Goal: Task Accomplishment & Management: Use online tool/utility

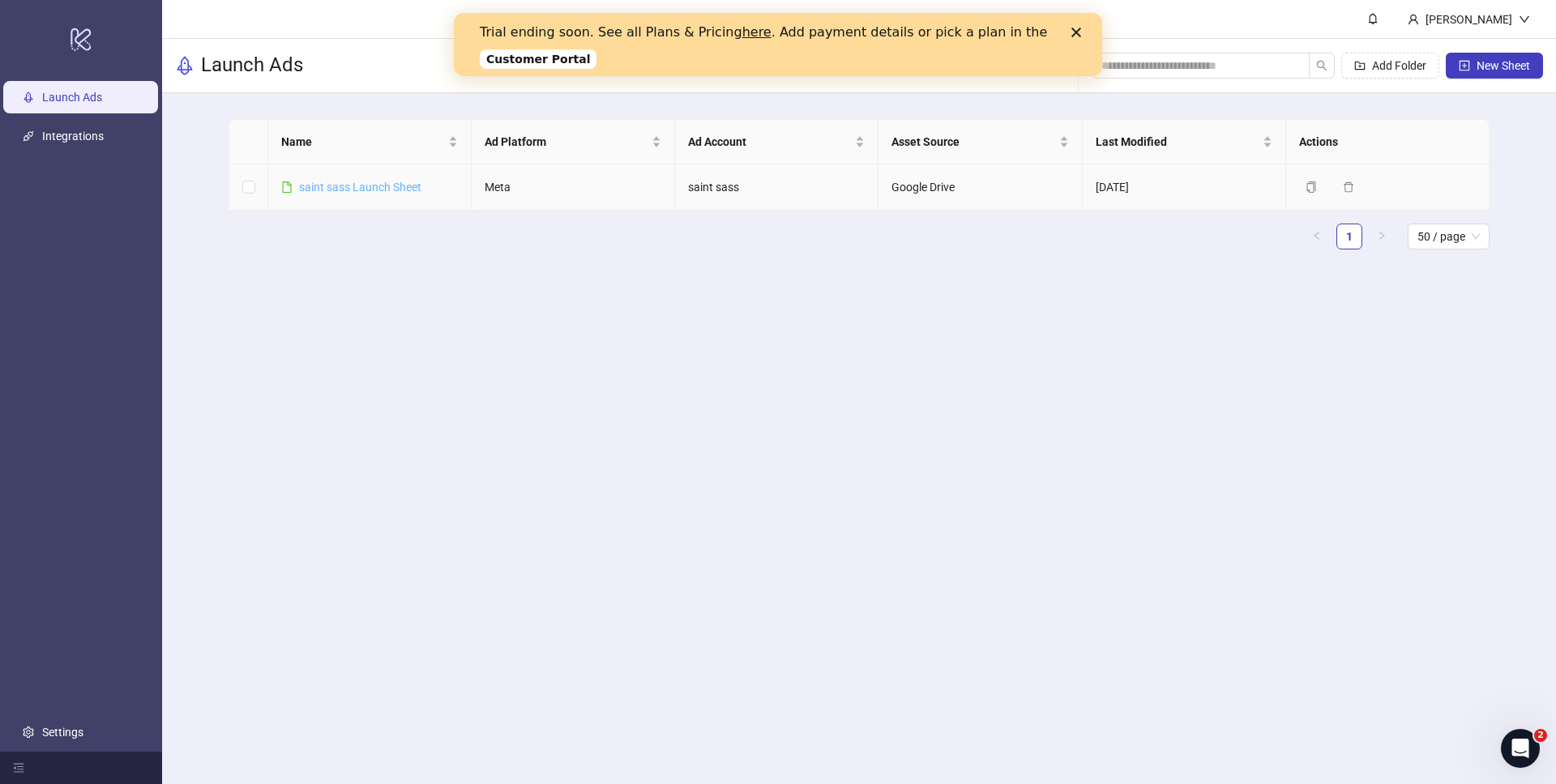
click at [398, 187] on link "saint sass Launch Sheet" at bounding box center [360, 187] width 122 height 13
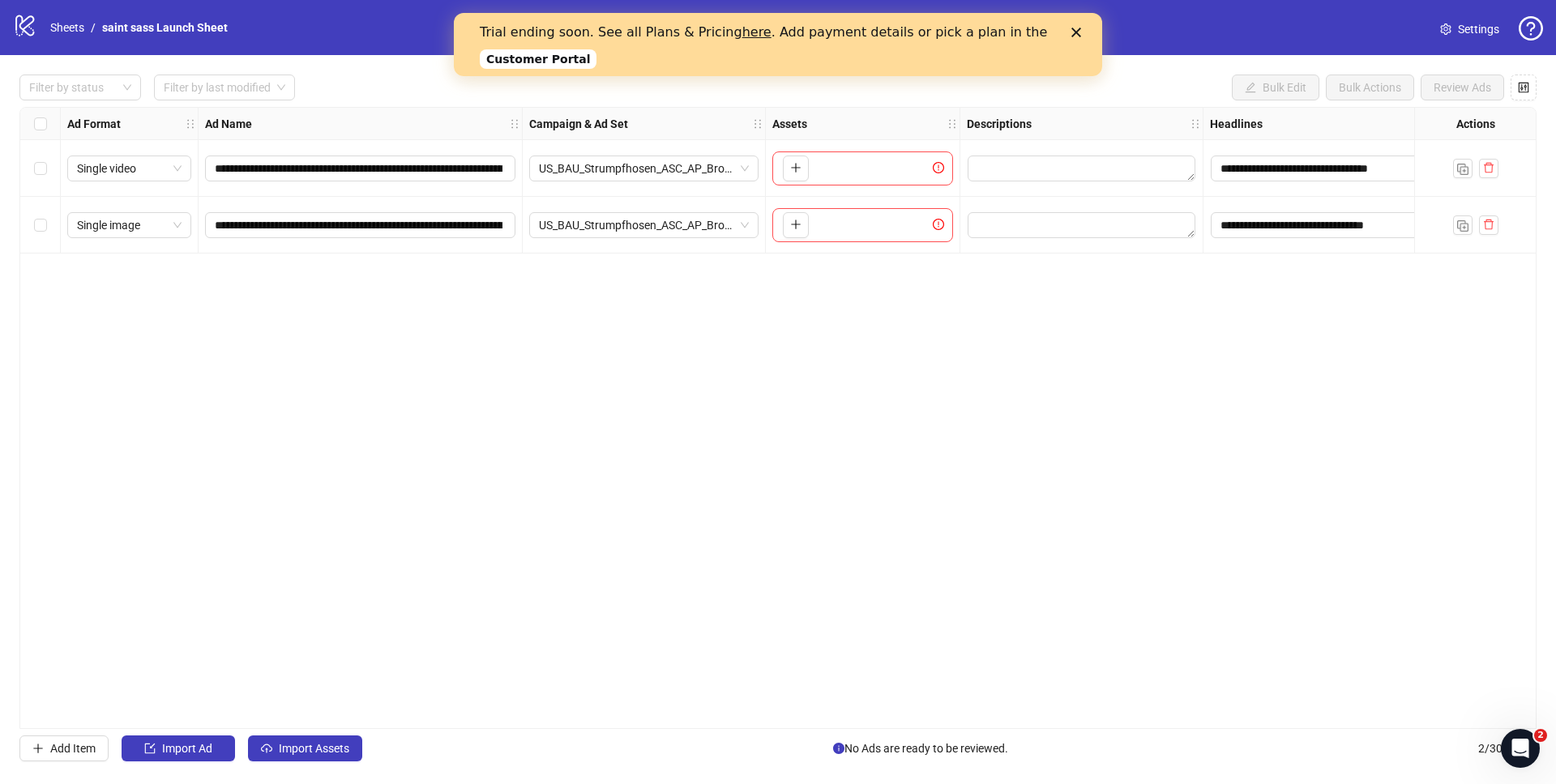
click at [1067, 27] on div "Trial ending soon. See all Plans & Pricing here . Add payment details or pick a…" at bounding box center [778, 44] width 597 height 50
click at [1074, 31] on icon "Close" at bounding box center [1076, 32] width 10 height 10
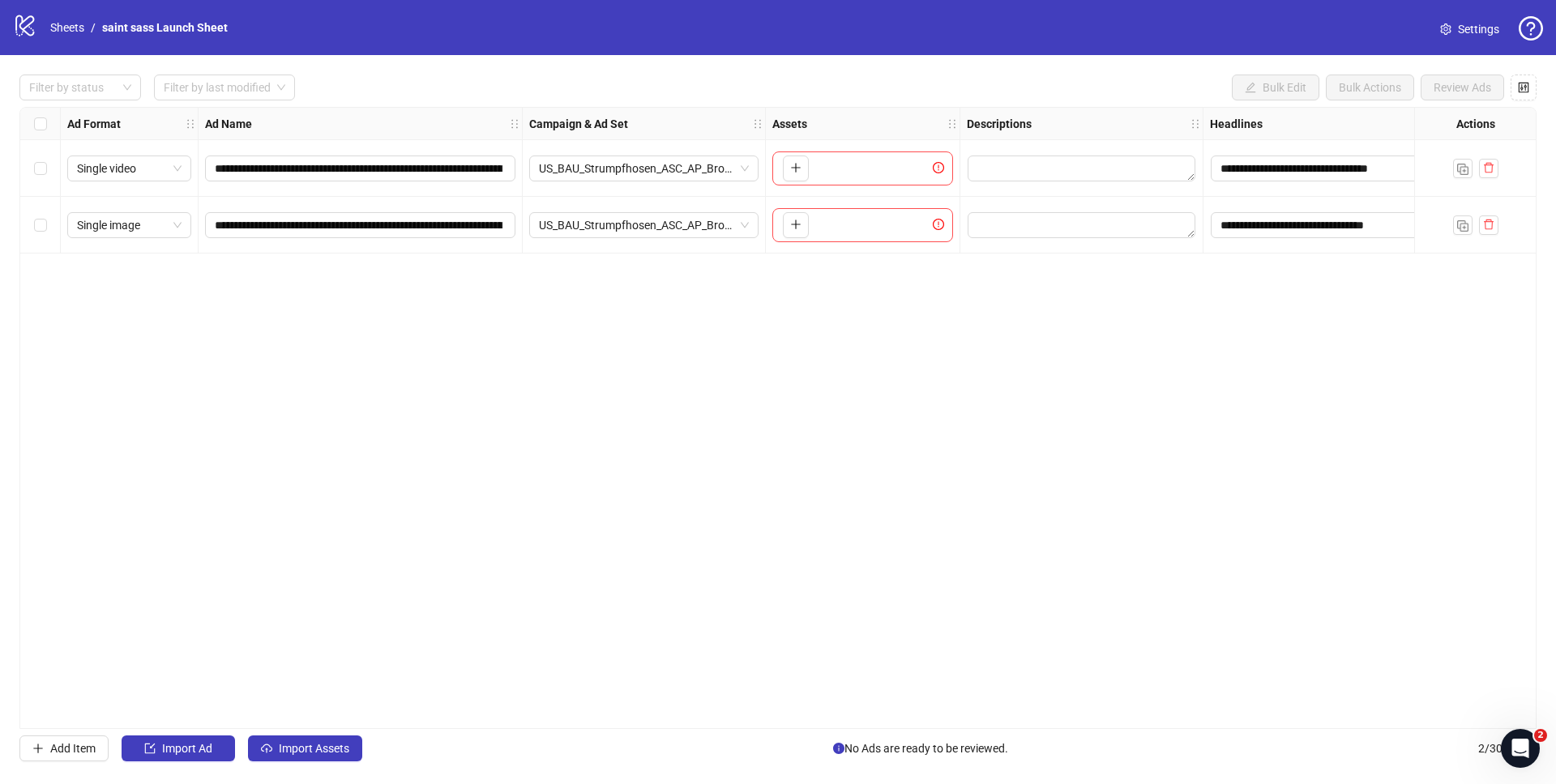
click at [1081, 31] on div "logo/logo-mobile Sheets / saint sass Launch Sheet Settings" at bounding box center [778, 28] width 1530 height 29
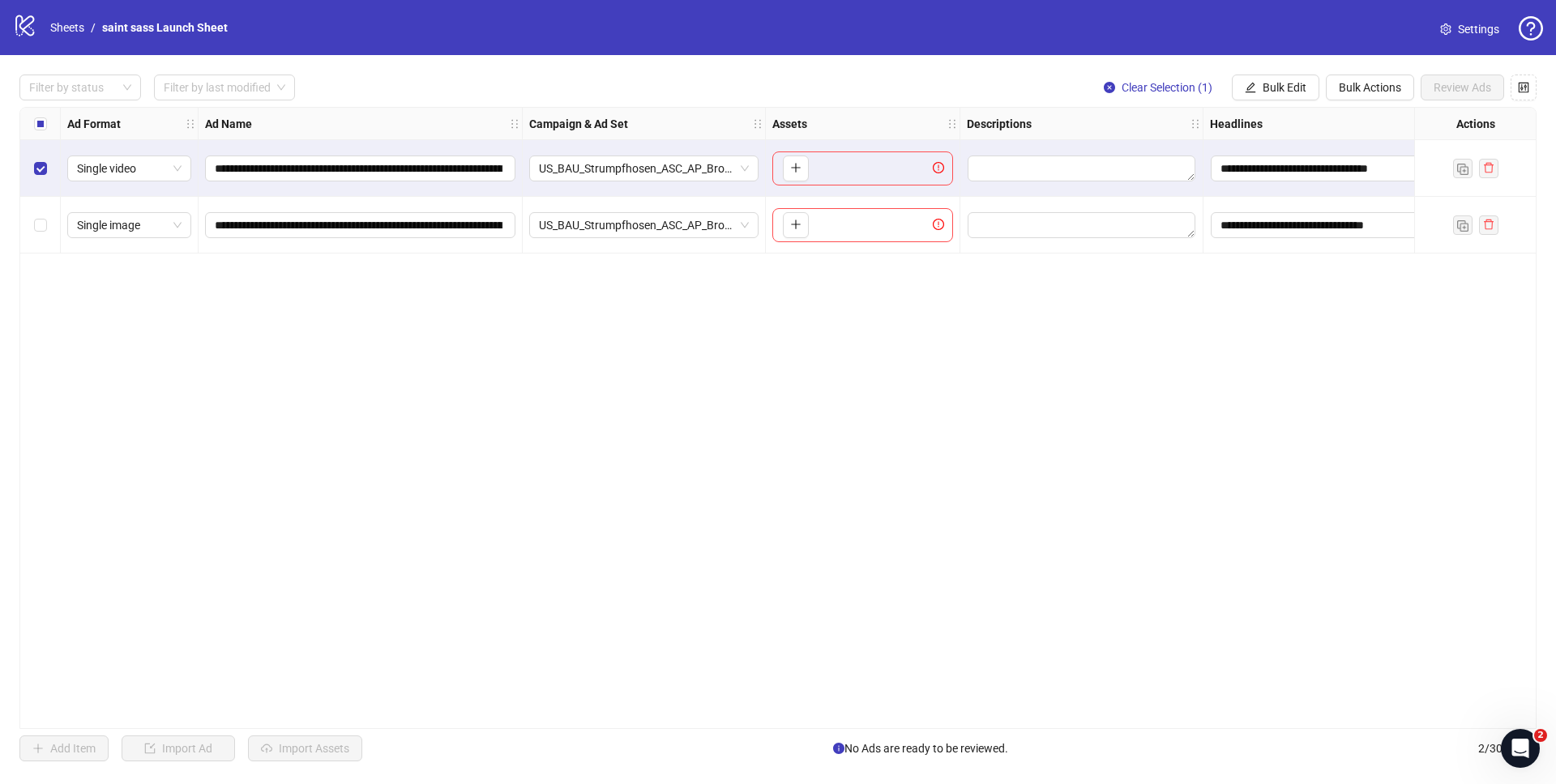
click at [48, 210] on div "Select row 2" at bounding box center [40, 225] width 40 height 57
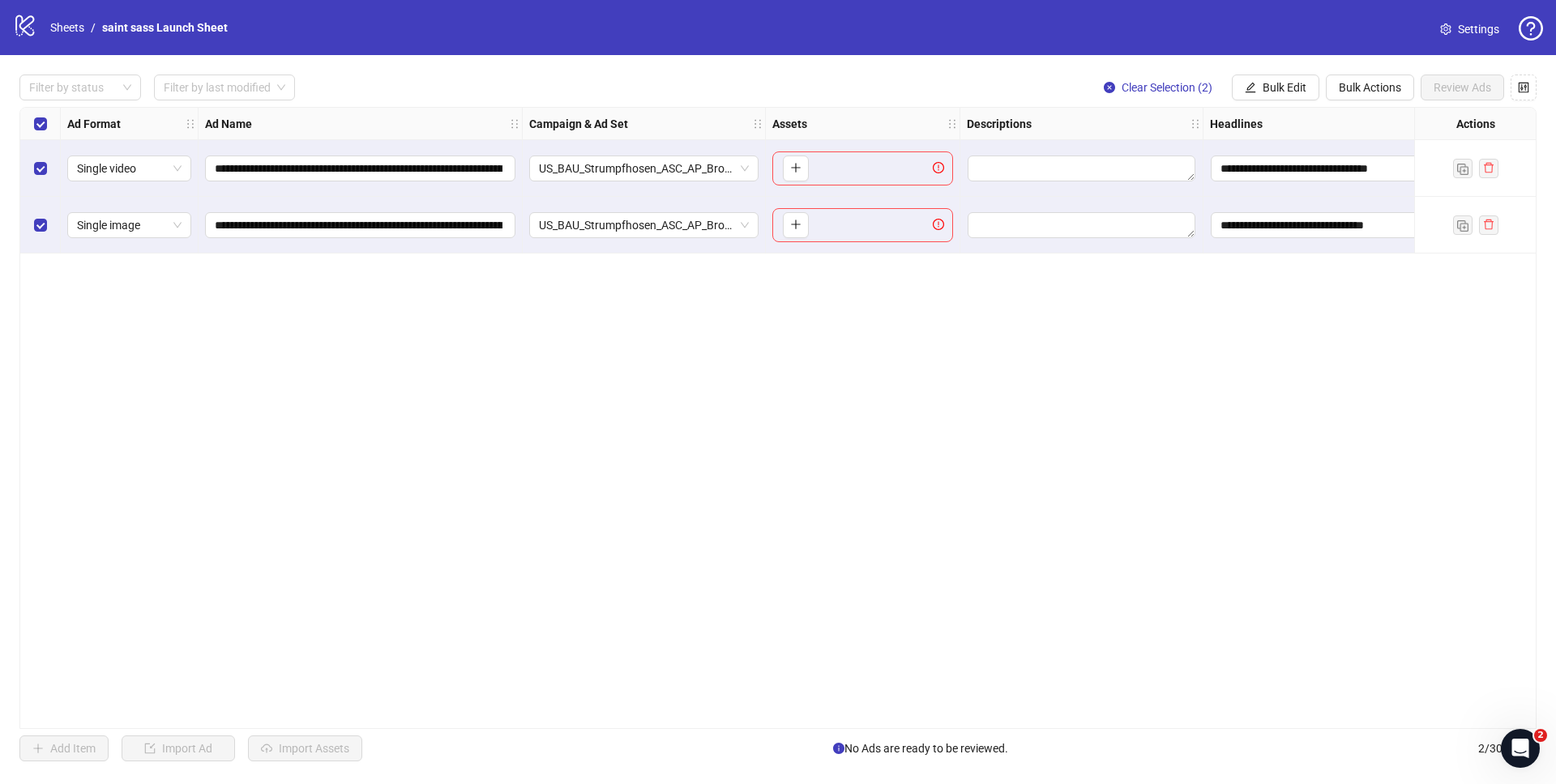
click at [1499, 168] on div at bounding box center [1475, 169] width 122 height 57
drag, startPoint x: 1106, startPoint y: 84, endPoint x: 1344, endPoint y: 155, distance: 248.4
click at [1106, 84] on icon "close-circle" at bounding box center [1110, 87] width 12 height 12
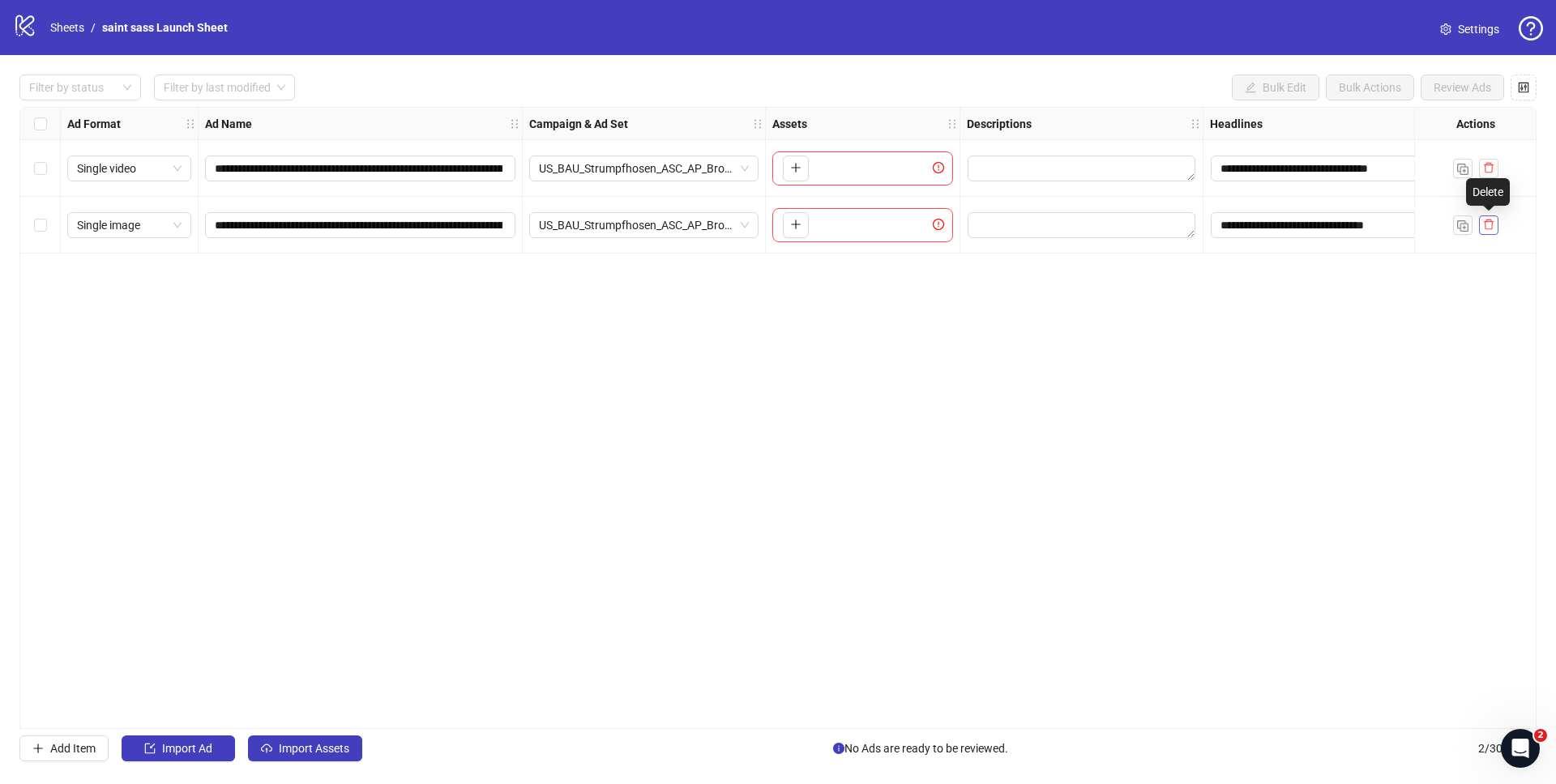
click at [1491, 224] on icon "delete" at bounding box center [1489, 225] width 12 height 12
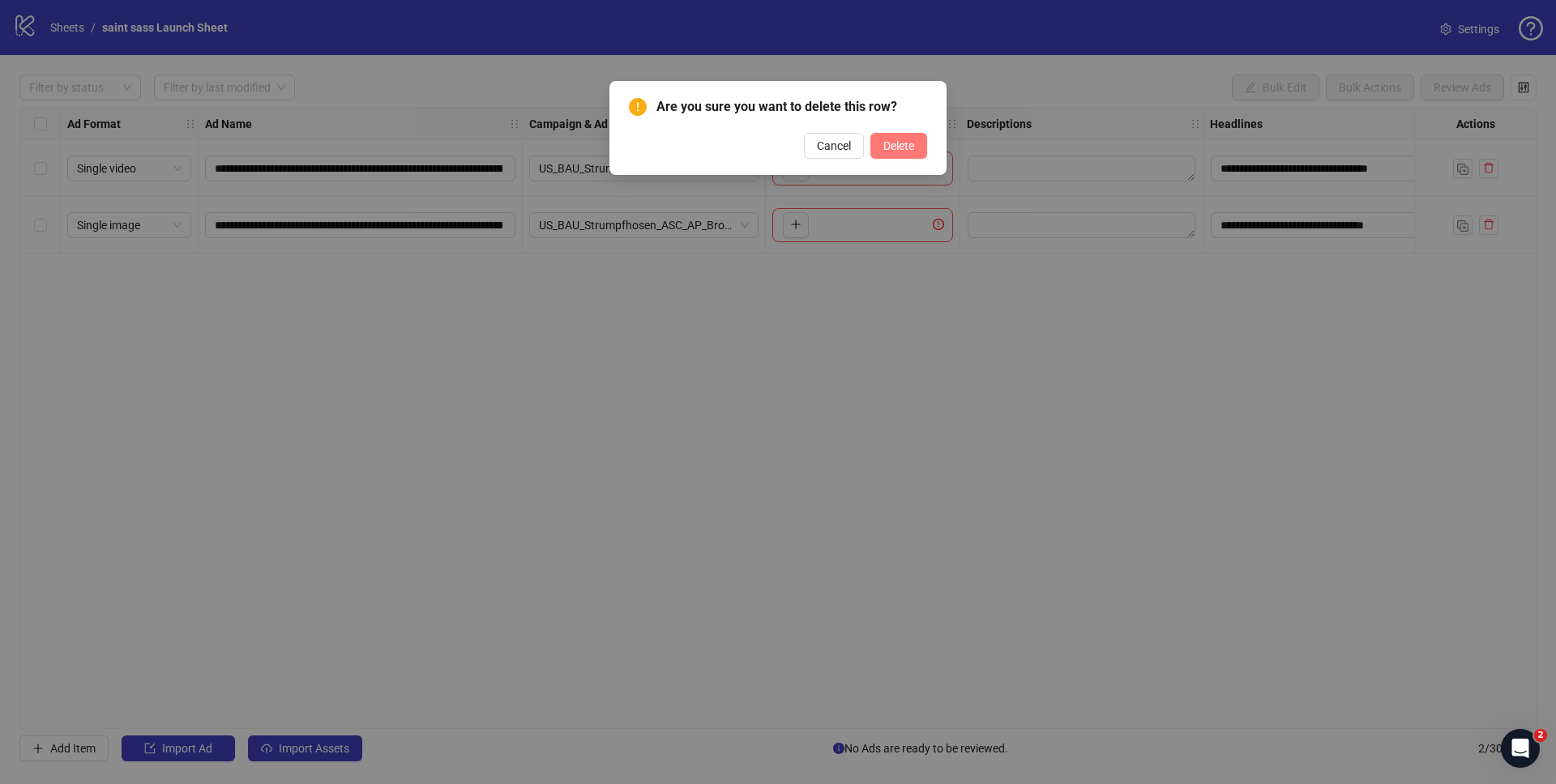
drag, startPoint x: 913, startPoint y: 150, endPoint x: 1360, endPoint y: 159, distance: 447.1
click at [916, 149] on button "Delete" at bounding box center [898, 145] width 57 height 26
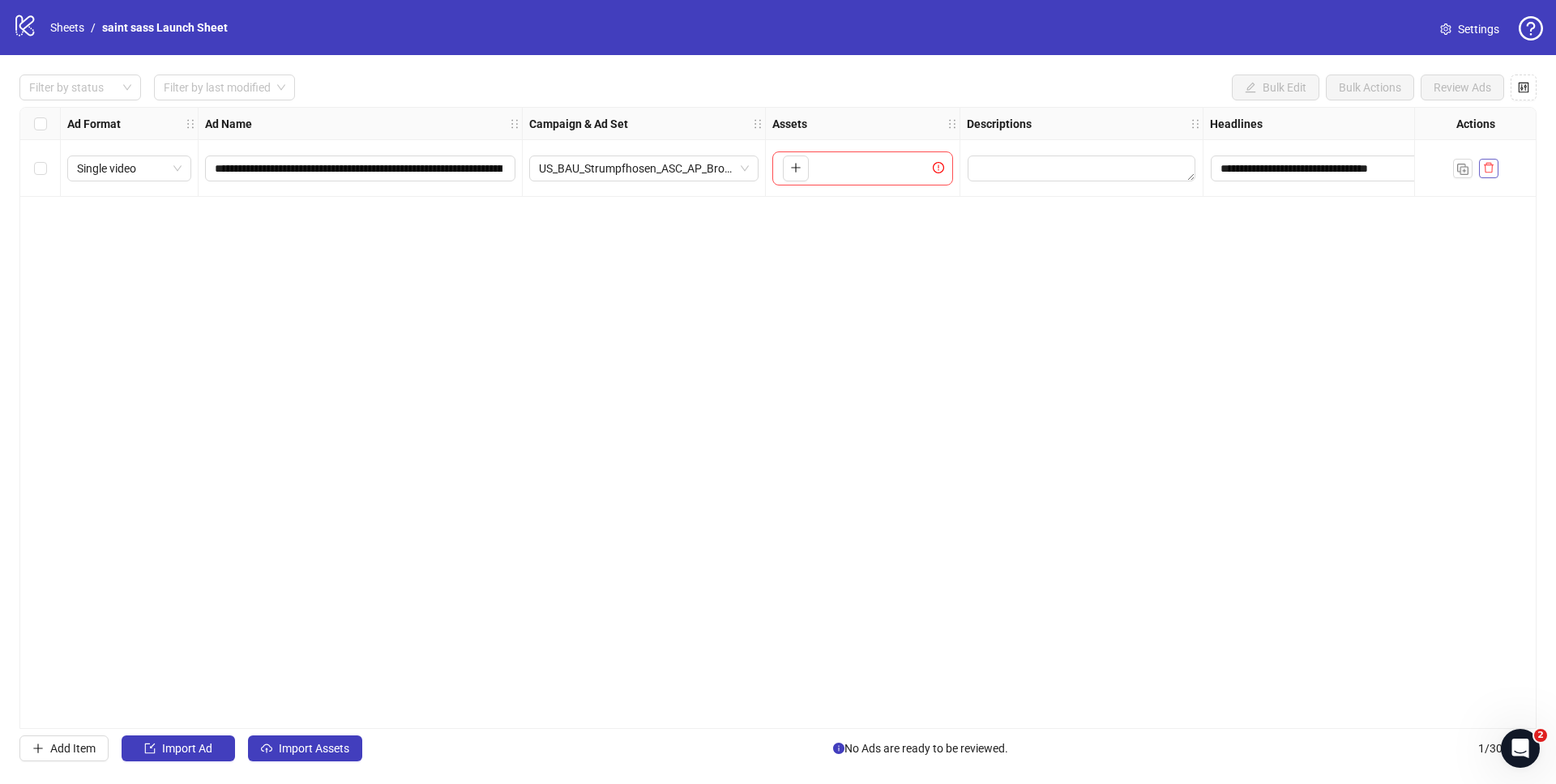
click at [1498, 173] on button "button" at bounding box center [1489, 169] width 20 height 20
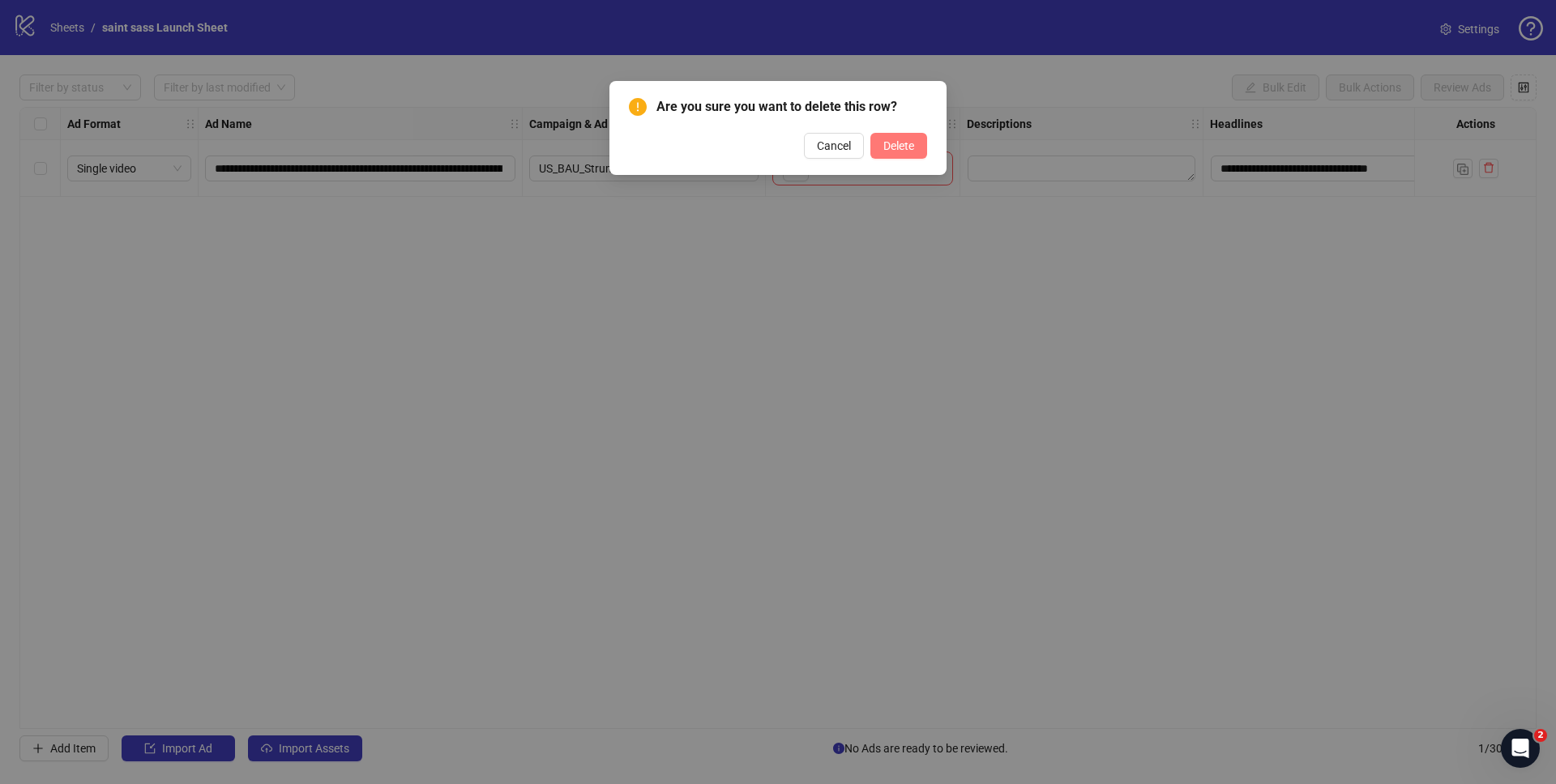
click at [917, 146] on button "Delete" at bounding box center [898, 145] width 57 height 26
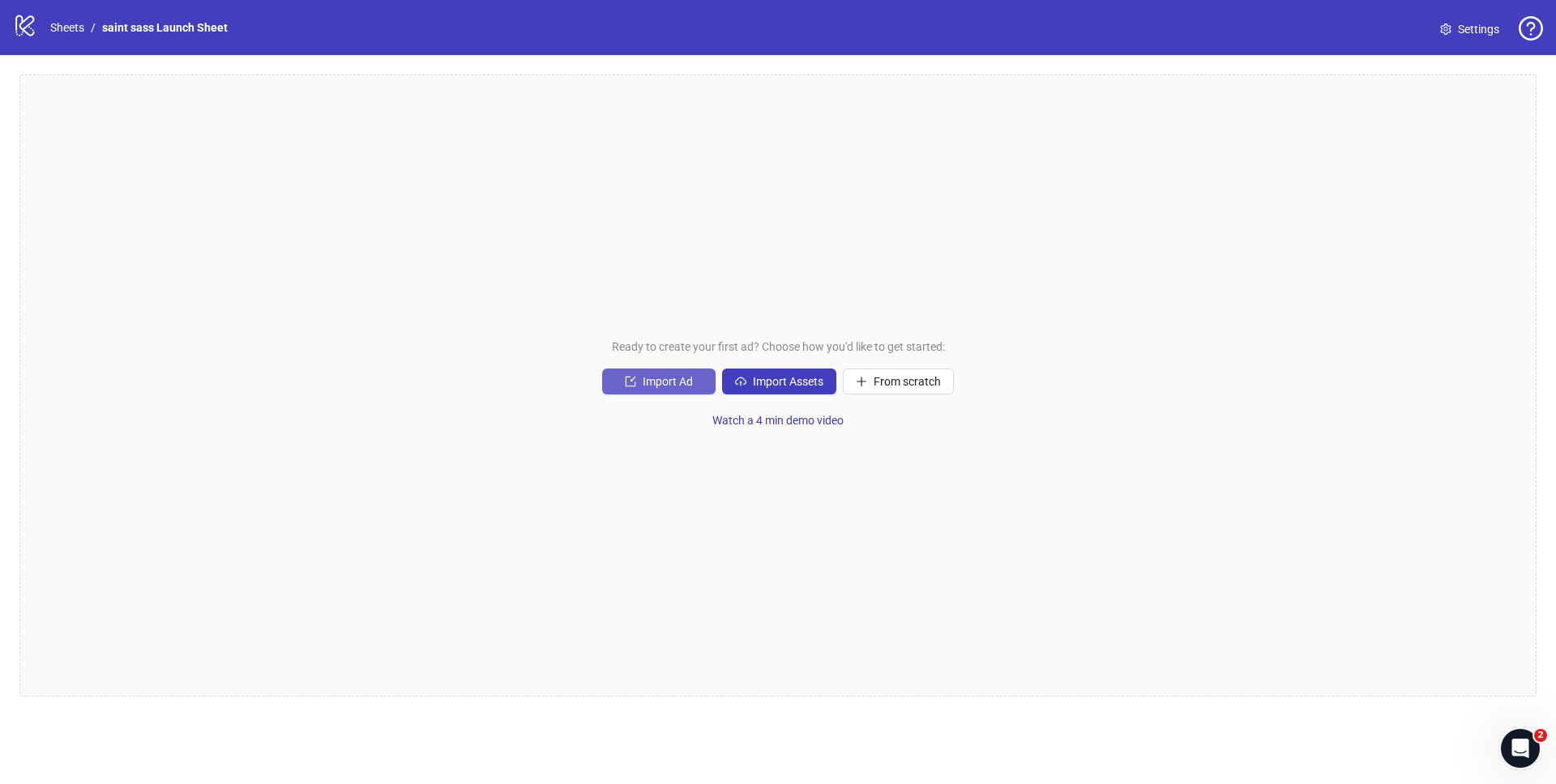
click at [641, 383] on button "Import Ad" at bounding box center [659, 381] width 113 height 26
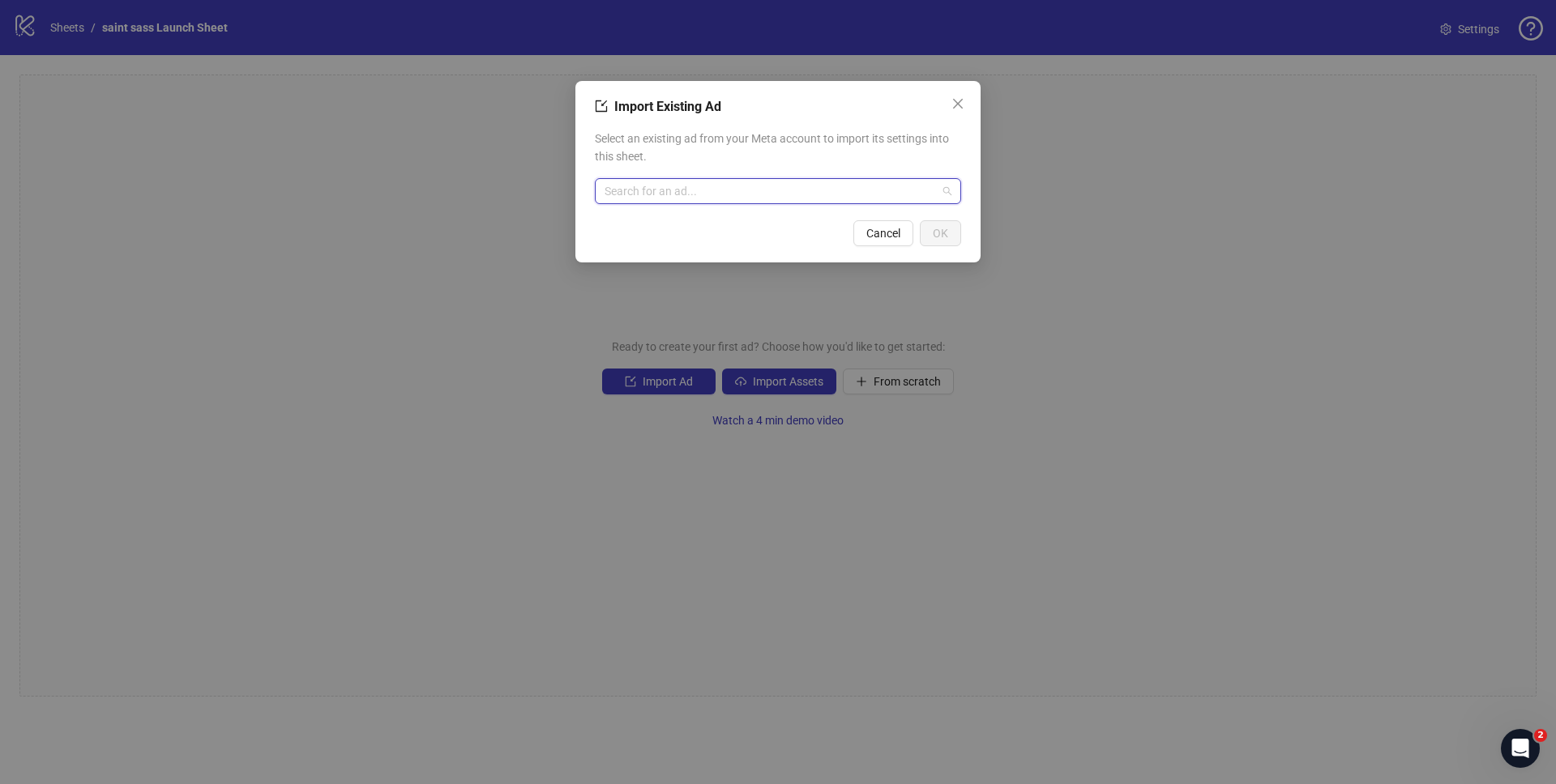
click at [706, 179] on input "search" at bounding box center [771, 191] width 332 height 25
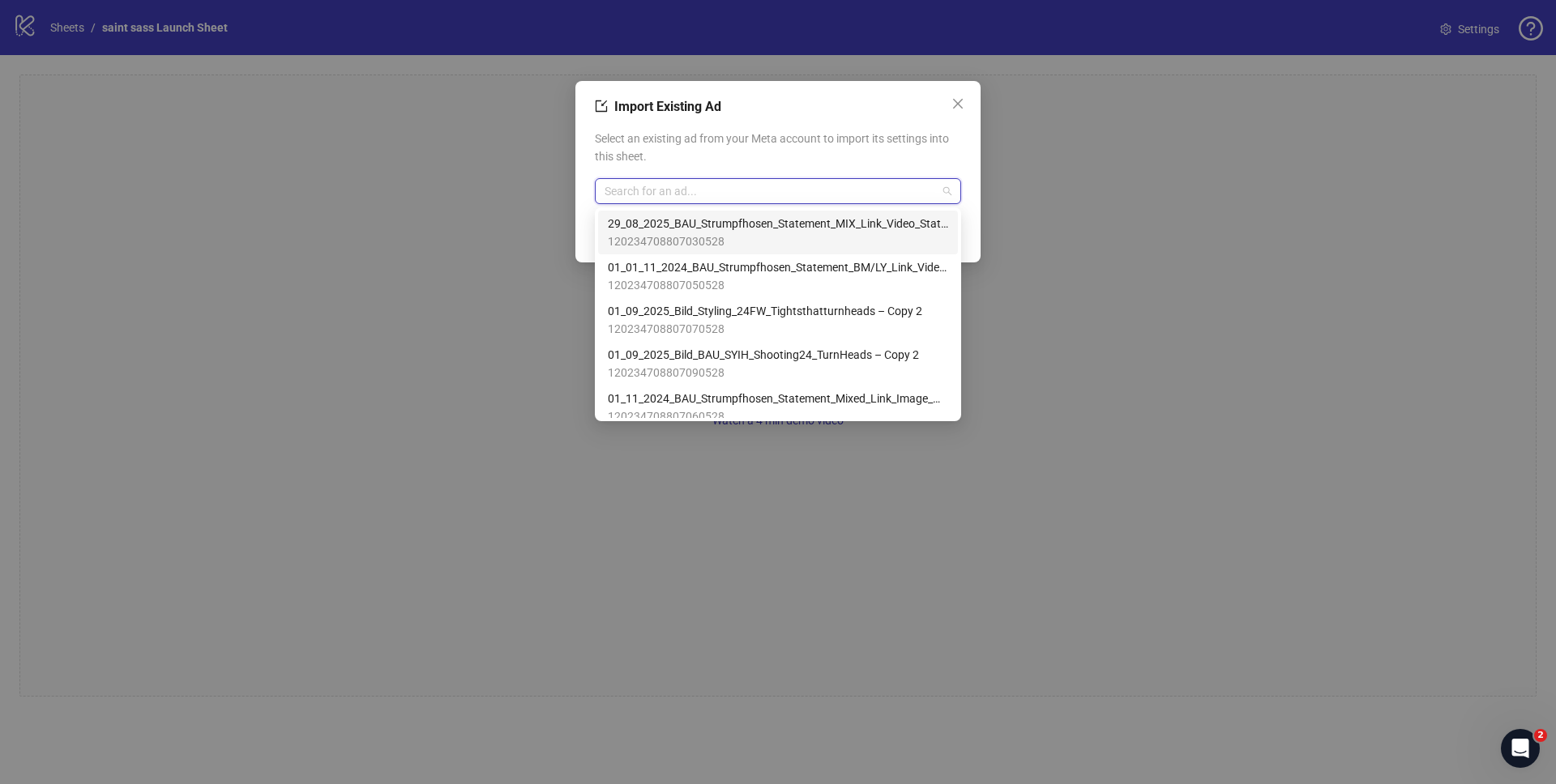
click at [534, 174] on div "Import Existing Ad Select an existing ad from your Meta account to import its s…" at bounding box center [778, 392] width 1556 height 784
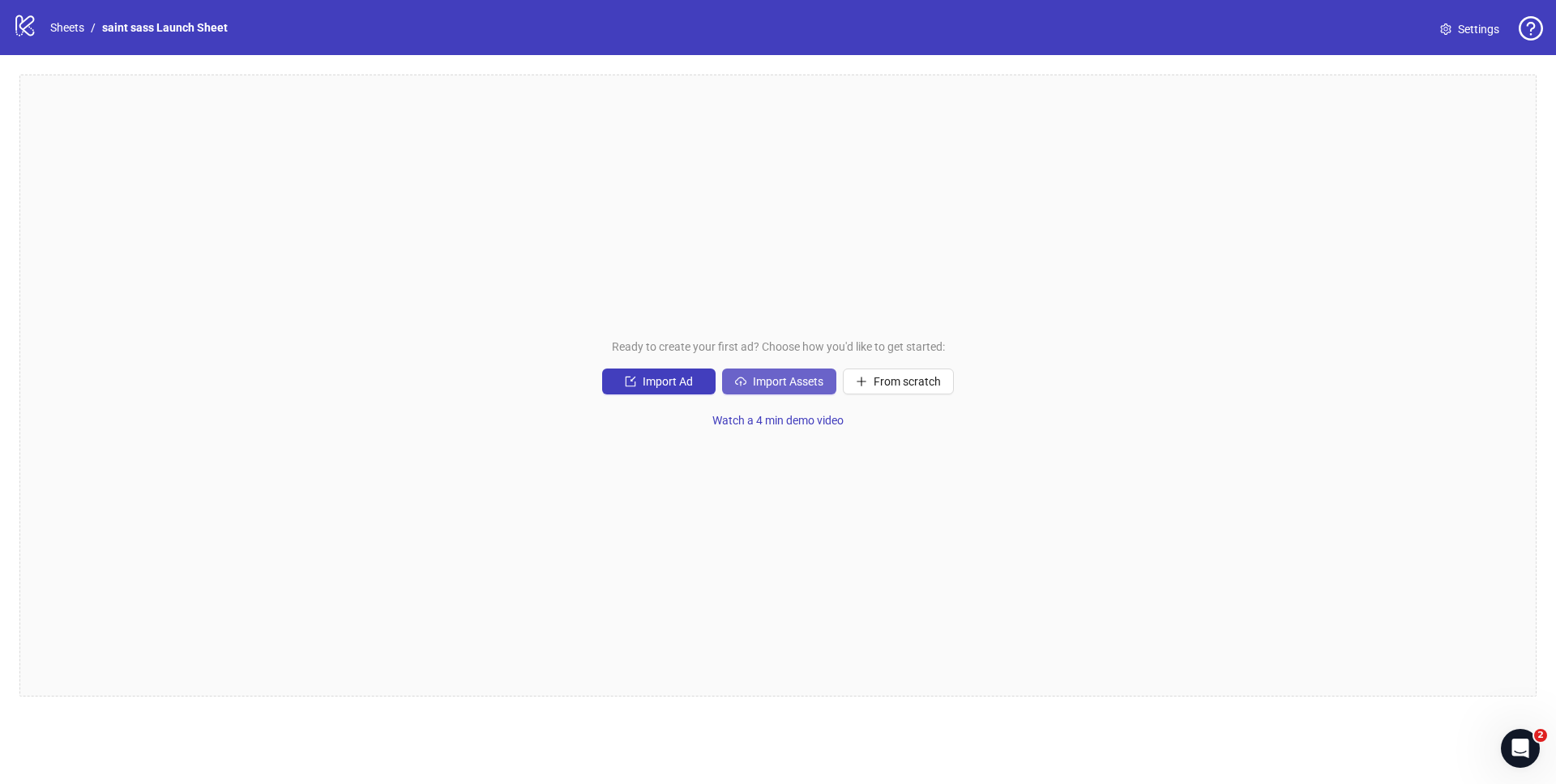
click at [754, 380] on span "Import Assets" at bounding box center [788, 381] width 71 height 13
